Goal: Transaction & Acquisition: Purchase product/service

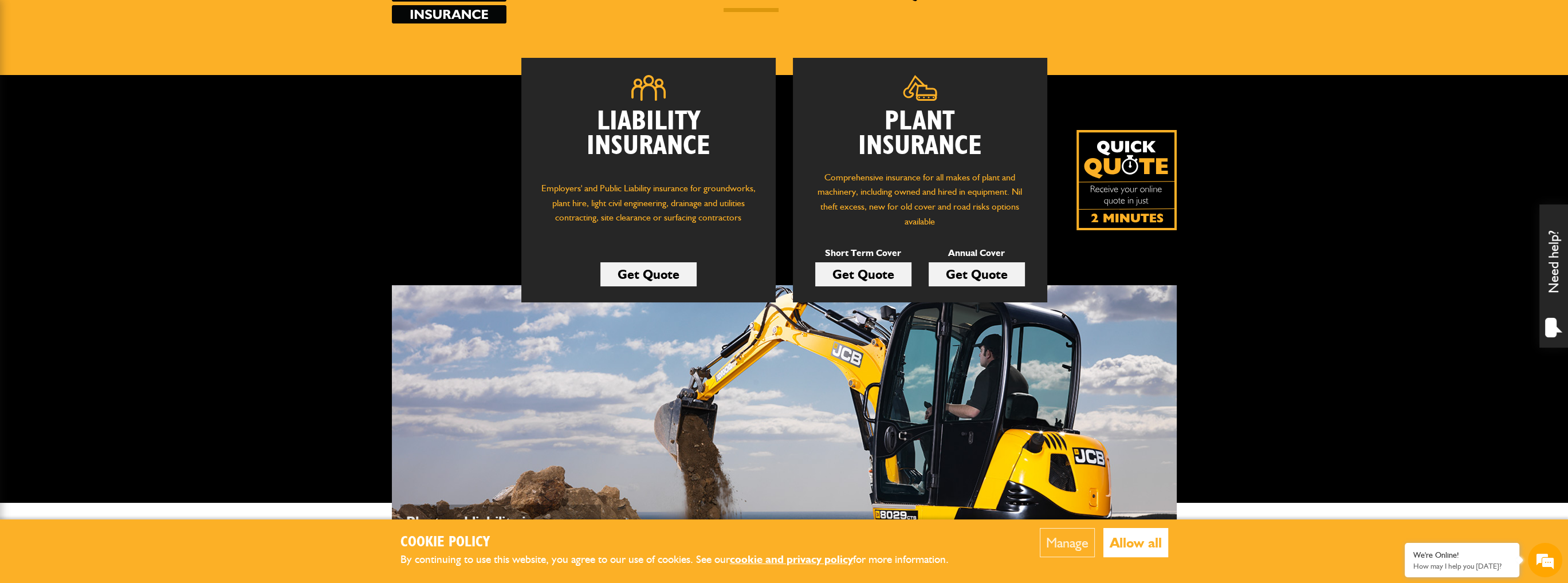
scroll to position [172, 0]
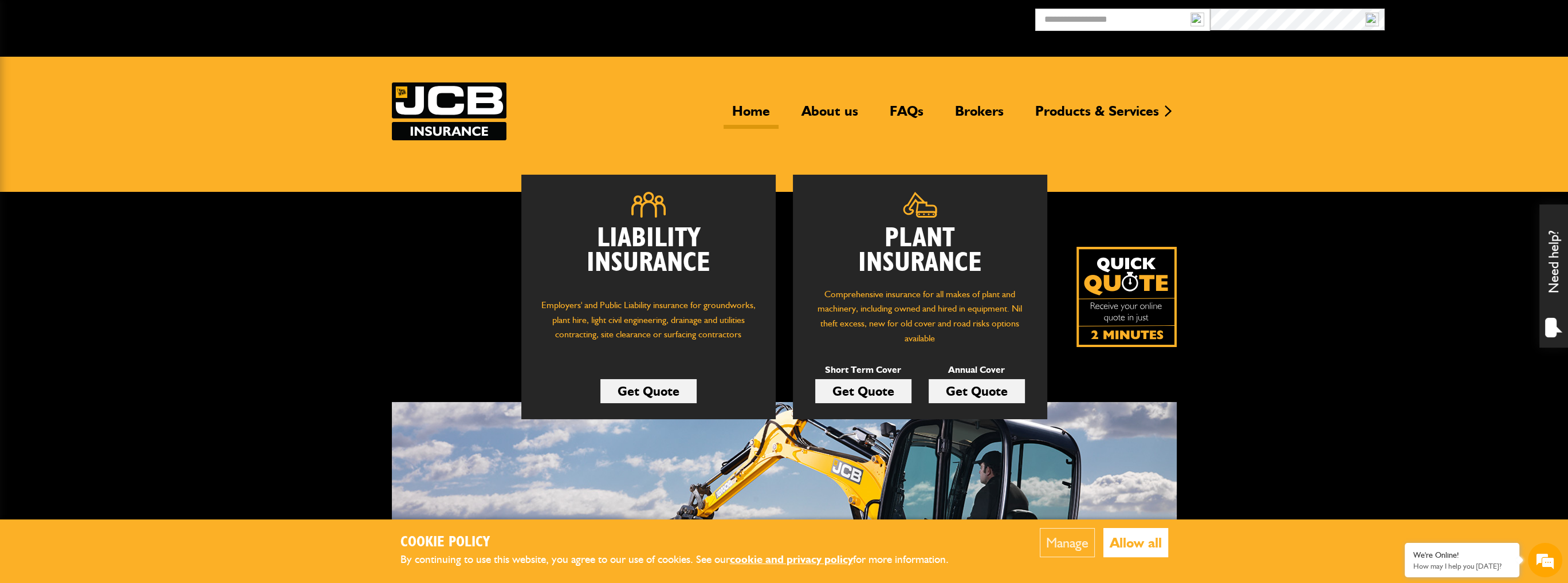
click at [889, 395] on link "Get Quote" at bounding box center [863, 390] width 96 height 24
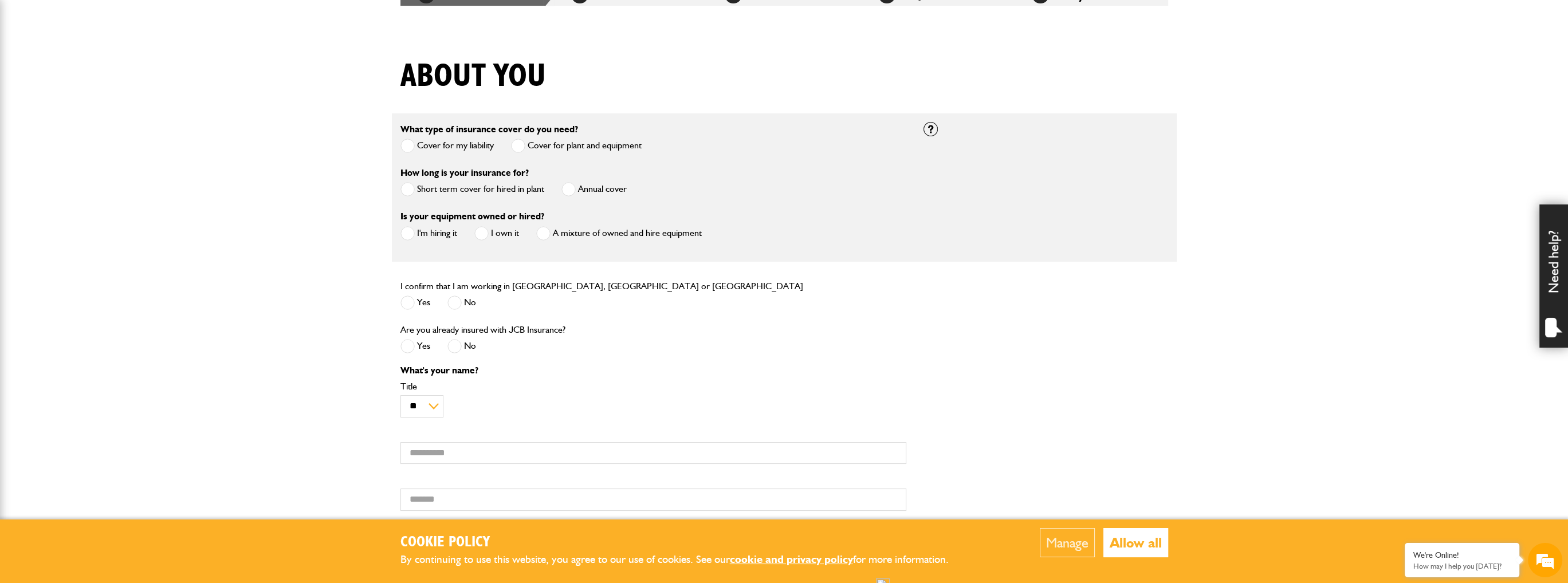
scroll to position [229, 0]
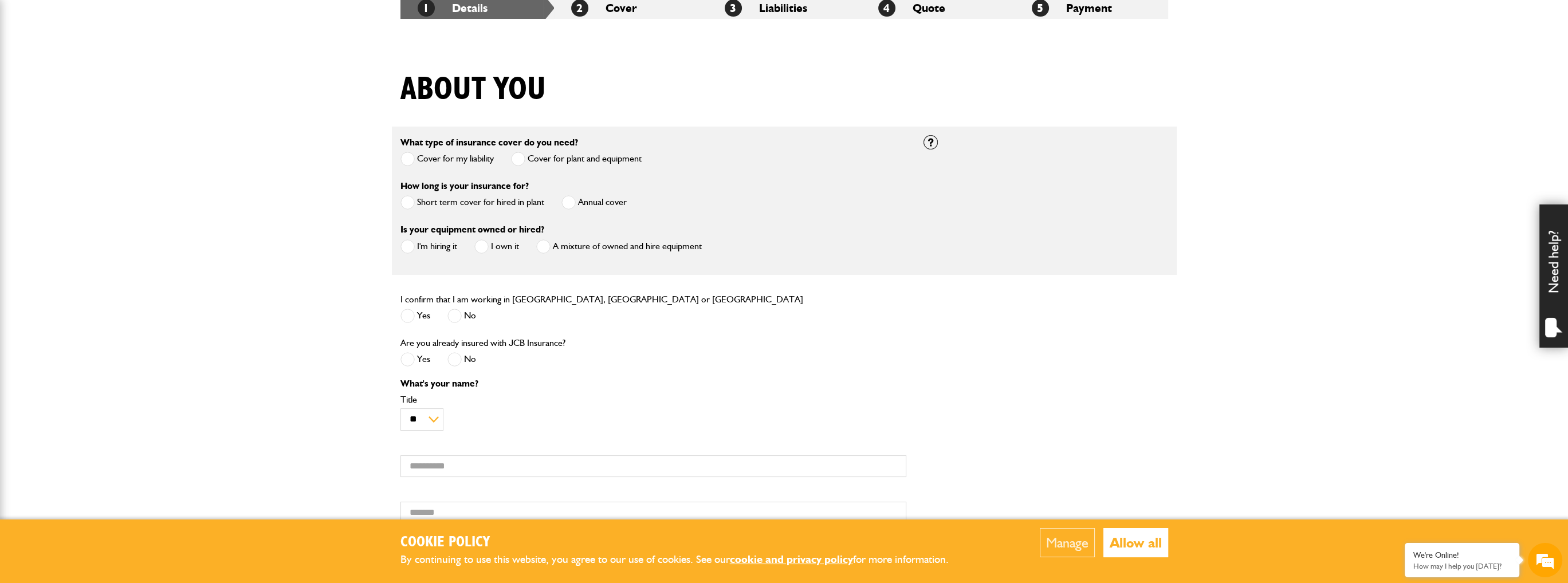
click at [418, 202] on label "Short term cover for hired in plant" at bounding box center [472, 202] width 144 height 14
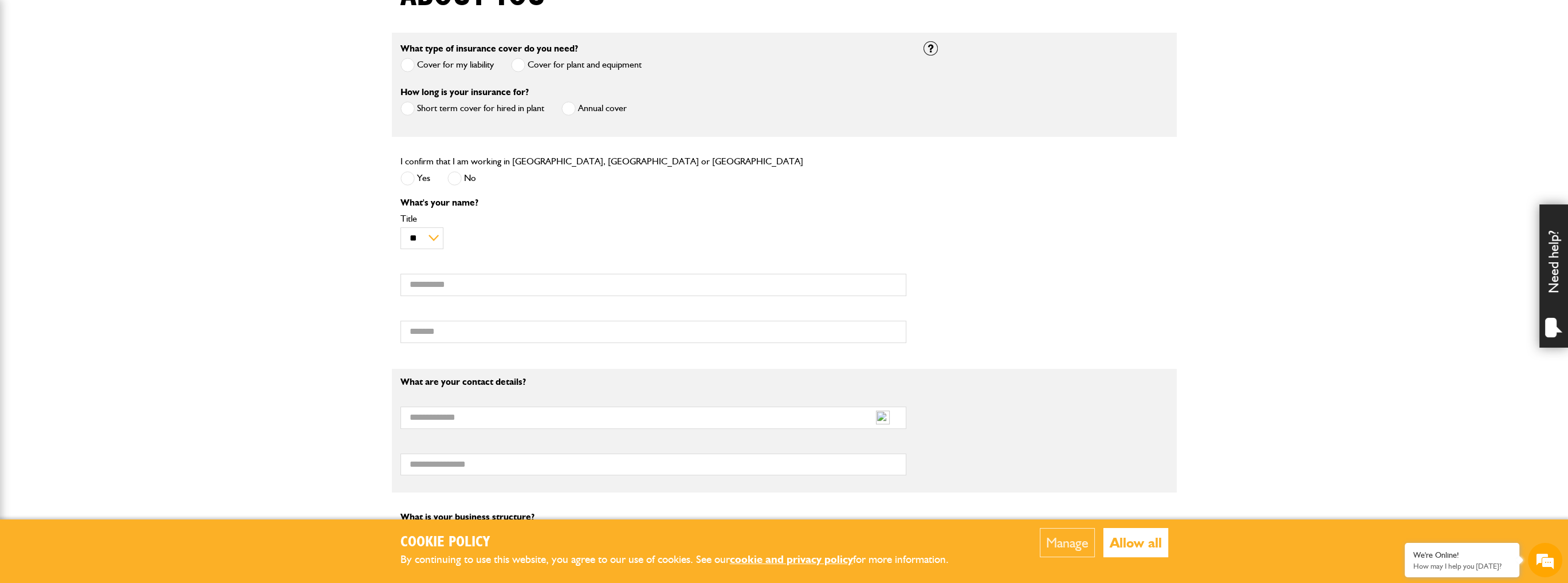
scroll to position [343, 0]
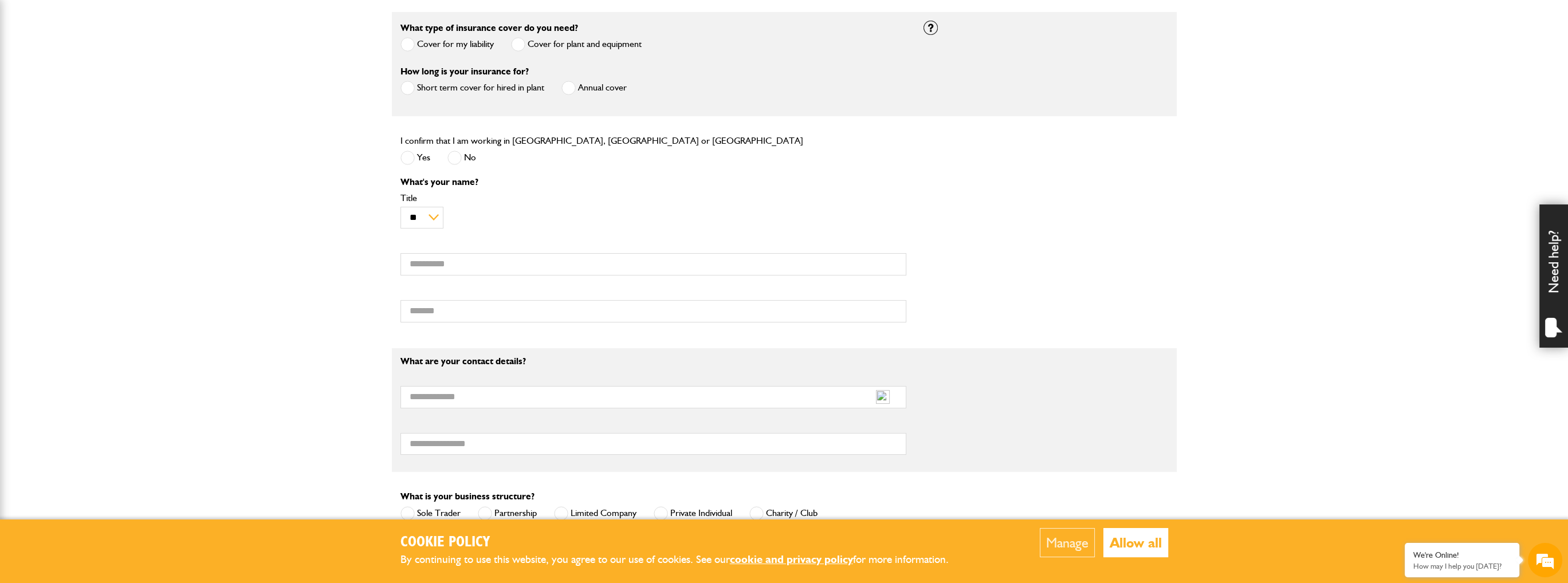
click at [408, 161] on span at bounding box center [407, 158] width 14 height 14
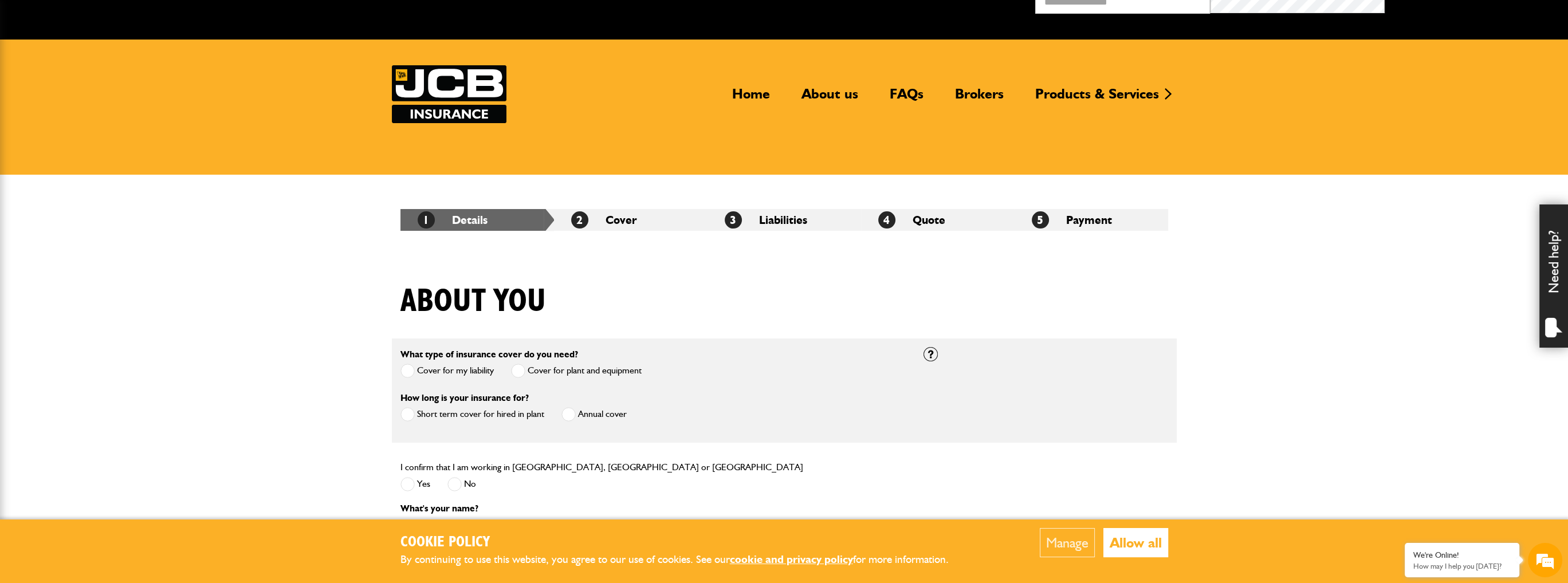
scroll to position [0, 0]
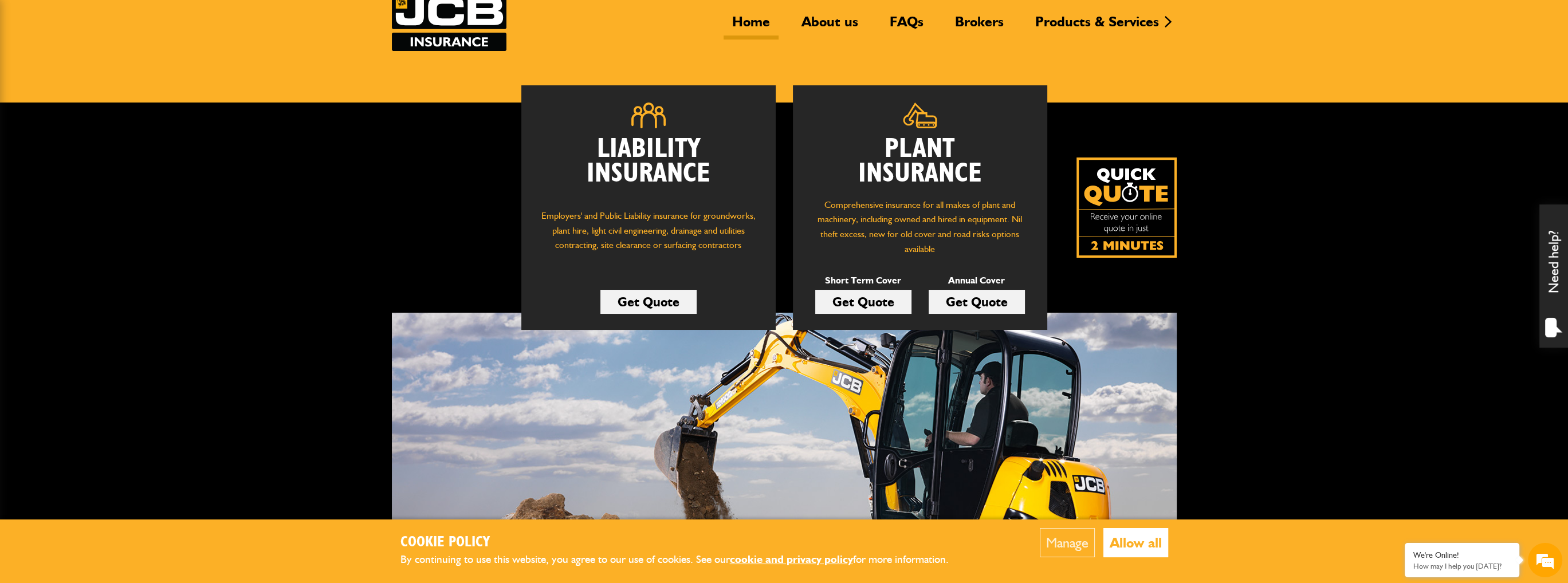
scroll to position [229, 0]
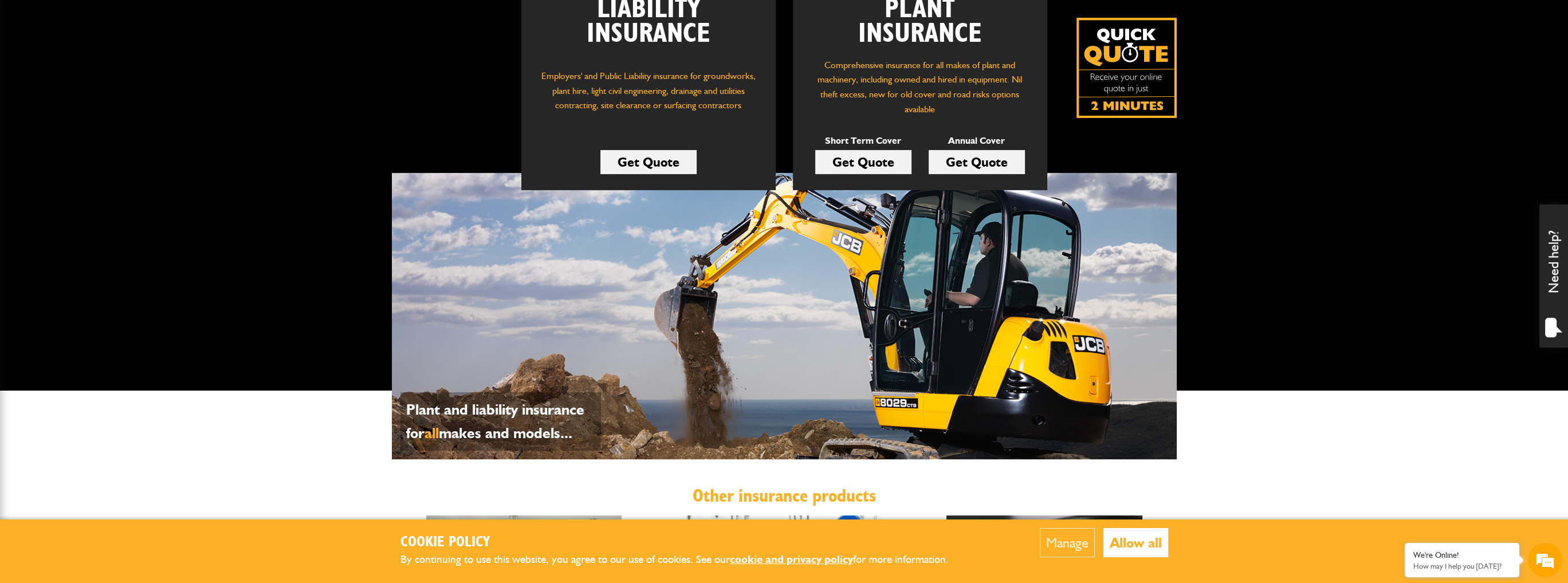
click at [1069, 542] on button "Manage" at bounding box center [1068, 542] width 55 height 29
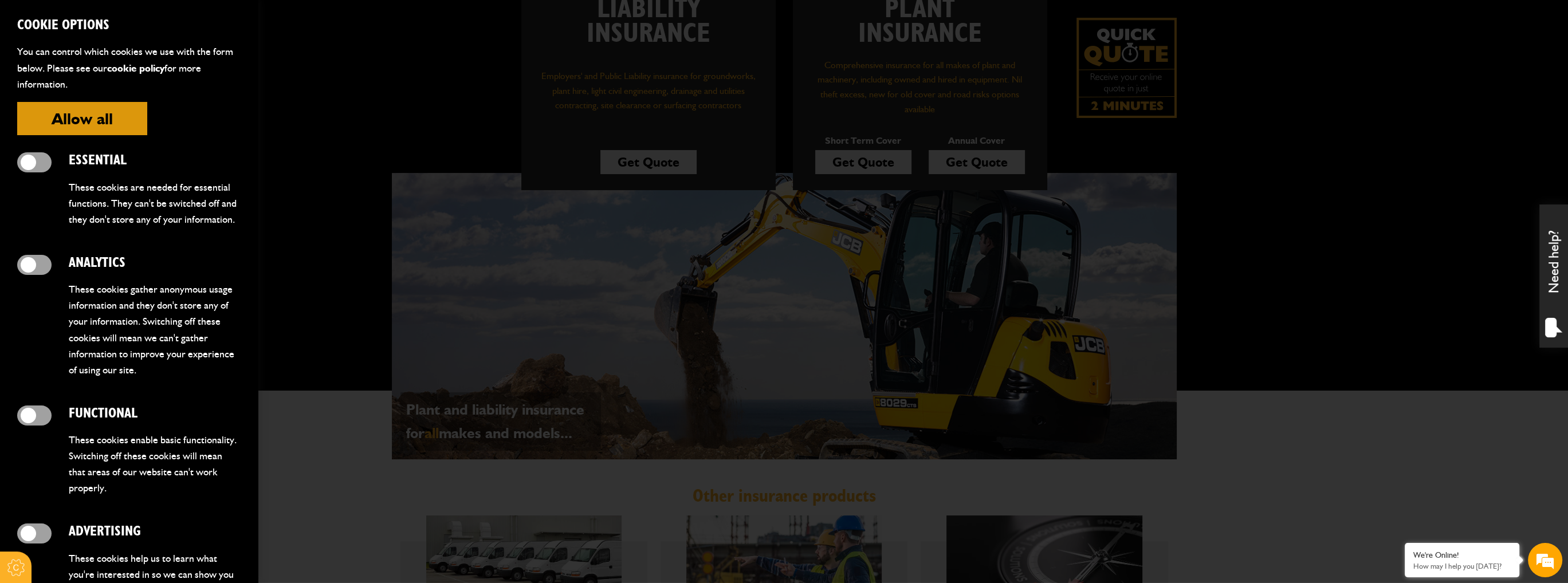
click at [98, 121] on button "Allow all" at bounding box center [82, 118] width 130 height 33
click at [120, 136] on form "Cookie Options You can control which cookies we use with the form below. Please…" at bounding box center [129, 291] width 258 height 583
click at [122, 125] on button "Allow all" at bounding box center [82, 118] width 130 height 33
click at [461, 101] on div at bounding box center [784, 291] width 1568 height 583
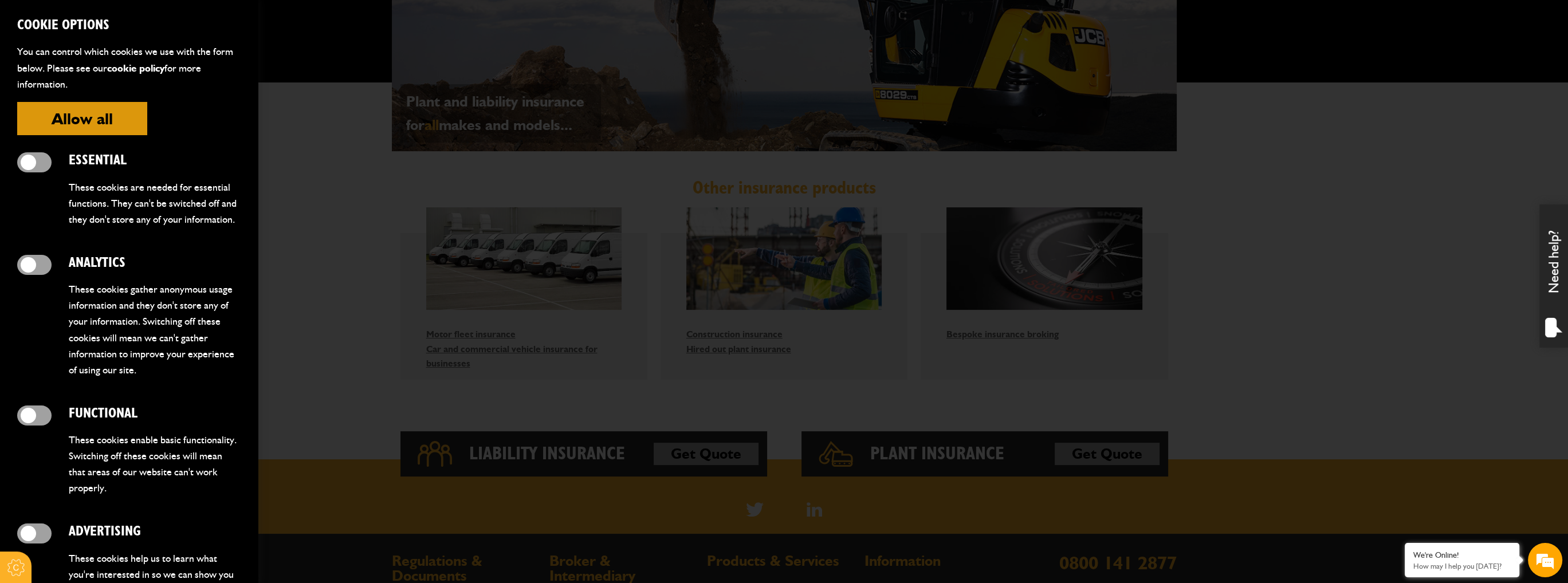
scroll to position [479, 0]
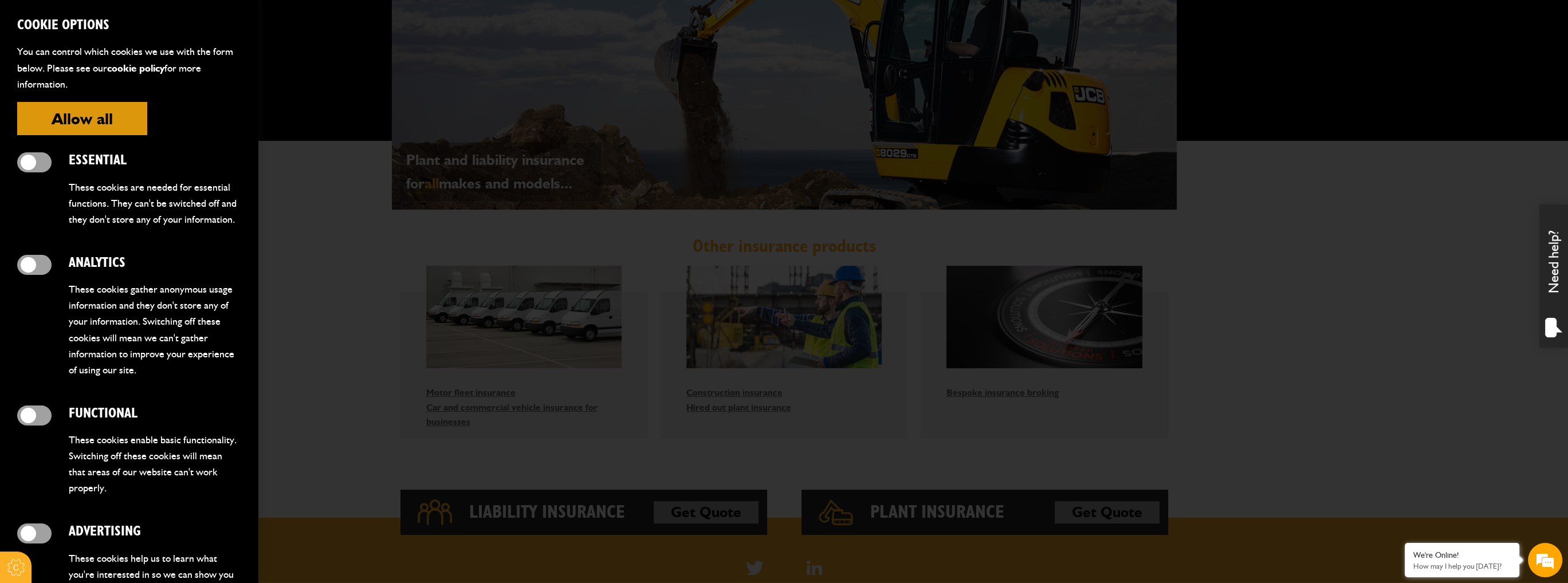
click at [94, 122] on button "Allow all" at bounding box center [82, 118] width 130 height 33
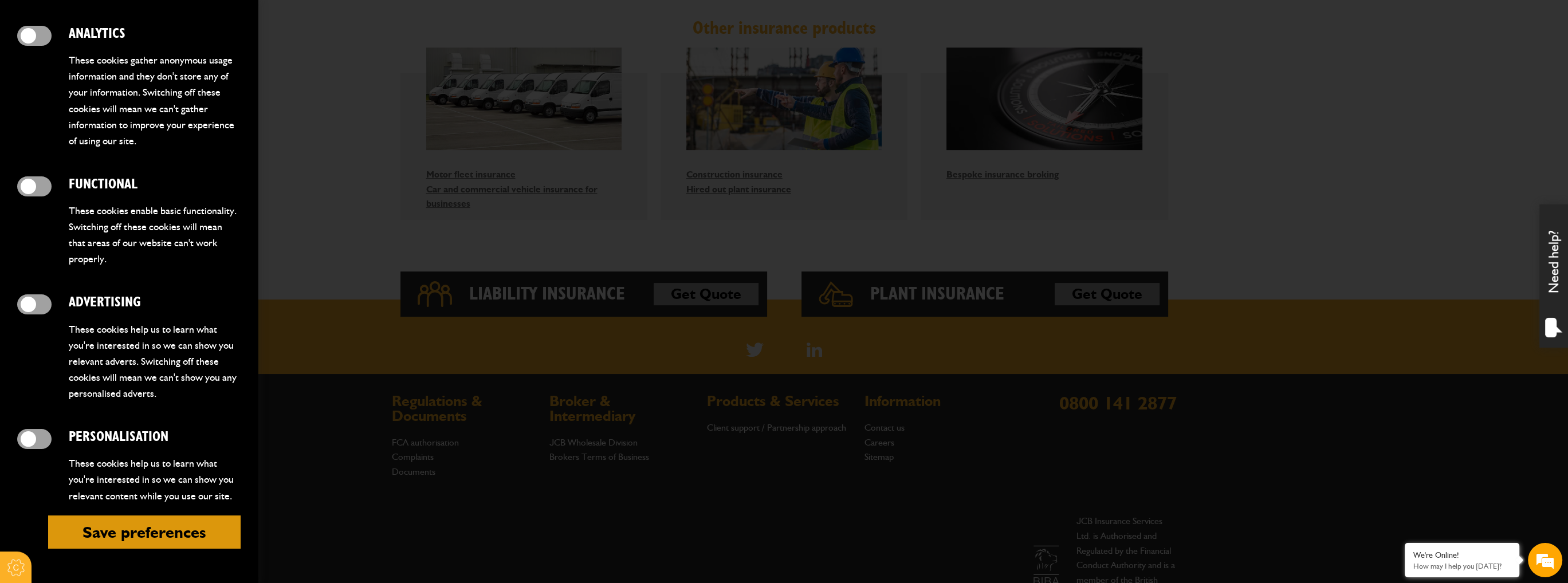
scroll to position [708, 0]
